Goal: Find specific page/section

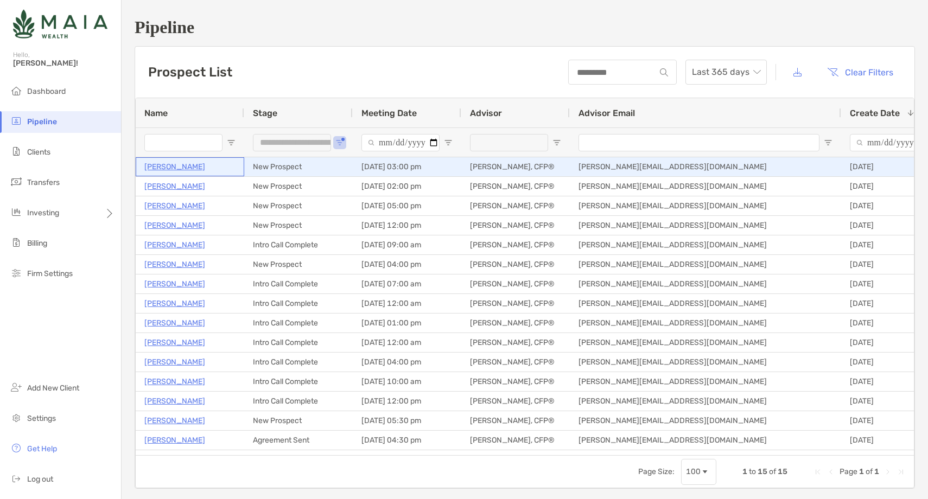
click at [164, 163] on p "[PERSON_NAME]" at bounding box center [174, 167] width 61 height 14
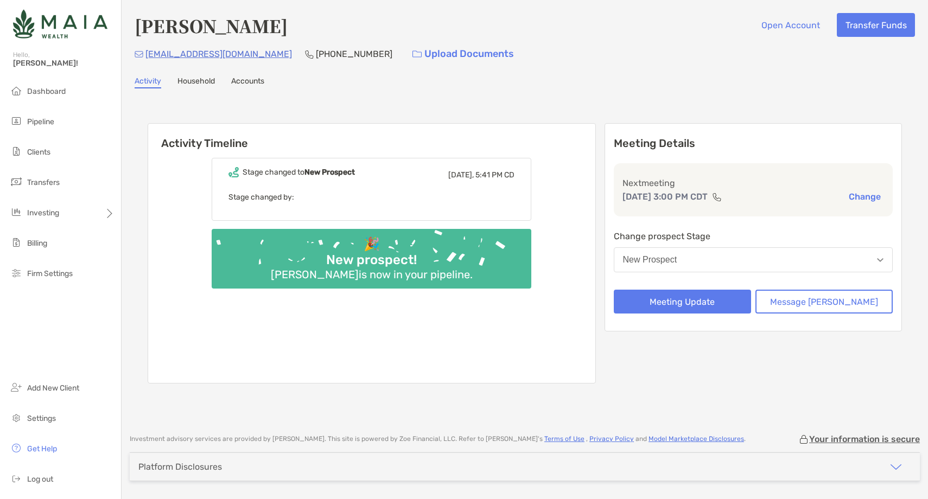
click at [212, 23] on h4 "[PERSON_NAME]" at bounding box center [211, 25] width 153 height 25
copy h4 "[PERSON_NAME]"
